Goal: Find specific page/section: Find specific page/section

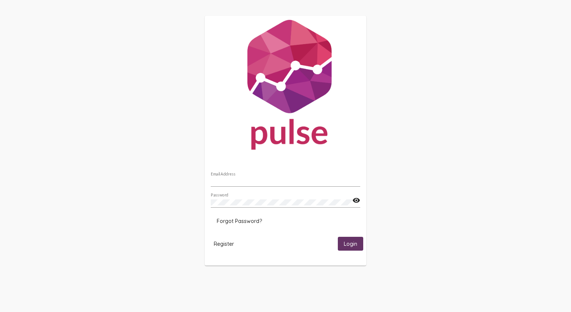
type input "[EMAIL_ADDRESS][DOMAIN_NAME]"
click at [347, 247] on span "Login" at bounding box center [350, 243] width 13 height 7
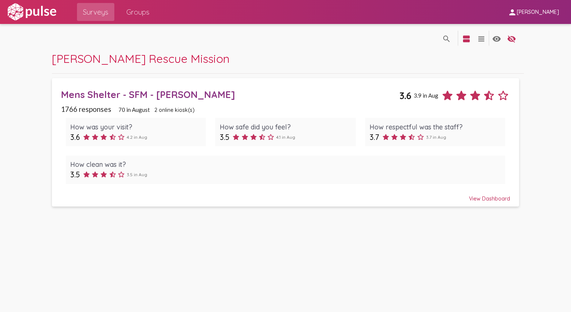
click at [292, 35] on div "search_off search view_agenda view_headline visibility visibility_off settings" at bounding box center [286, 37] width 468 height 27
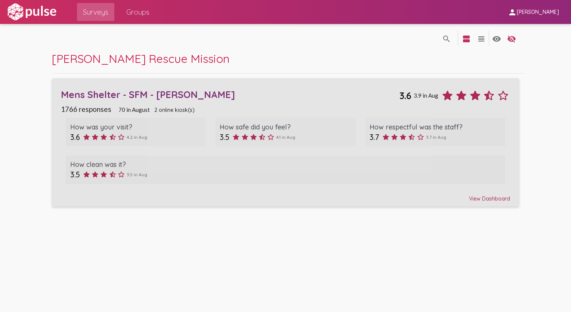
click at [474, 200] on div "View Dashboard" at bounding box center [285, 194] width 449 height 13
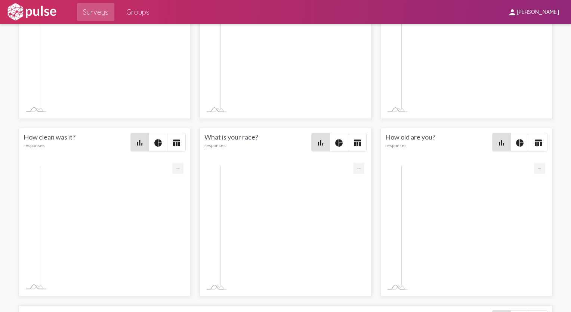
scroll to position [407, 0]
